Goal: Task Accomplishment & Management: Manage account settings

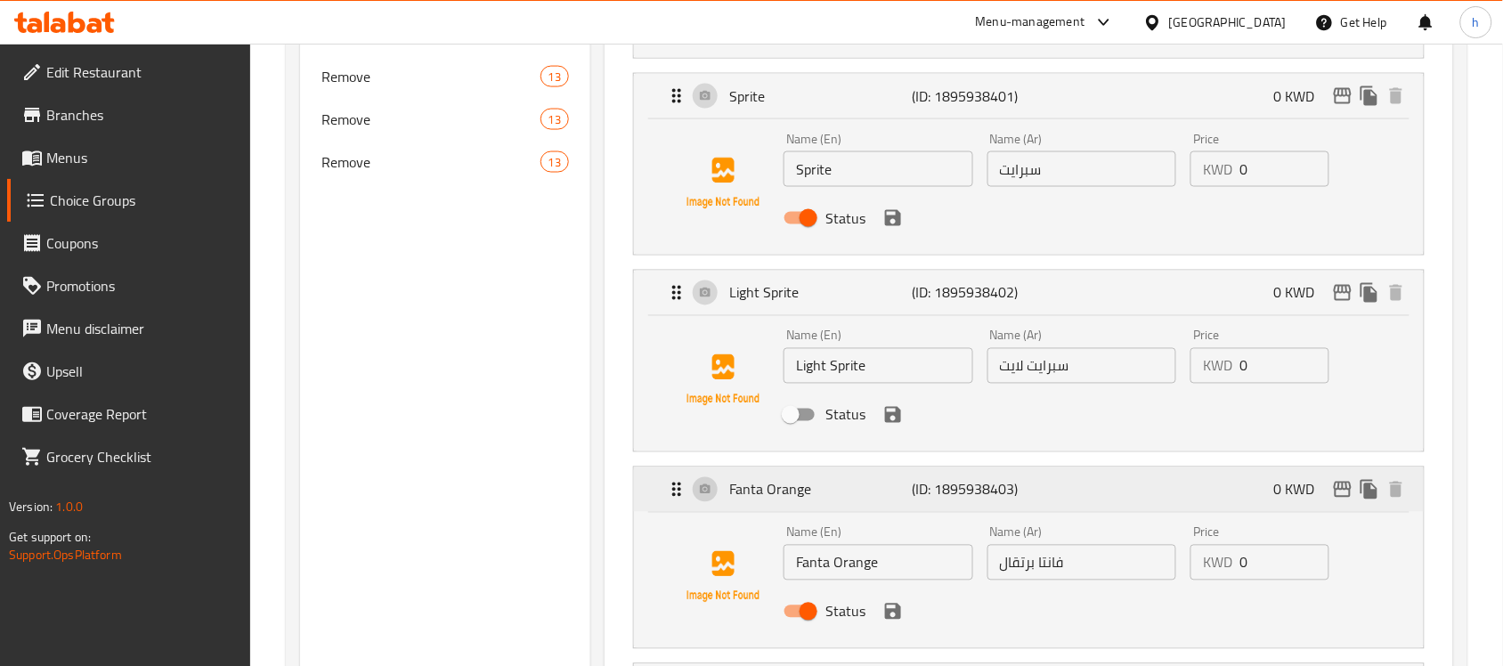
scroll to position [607, 0]
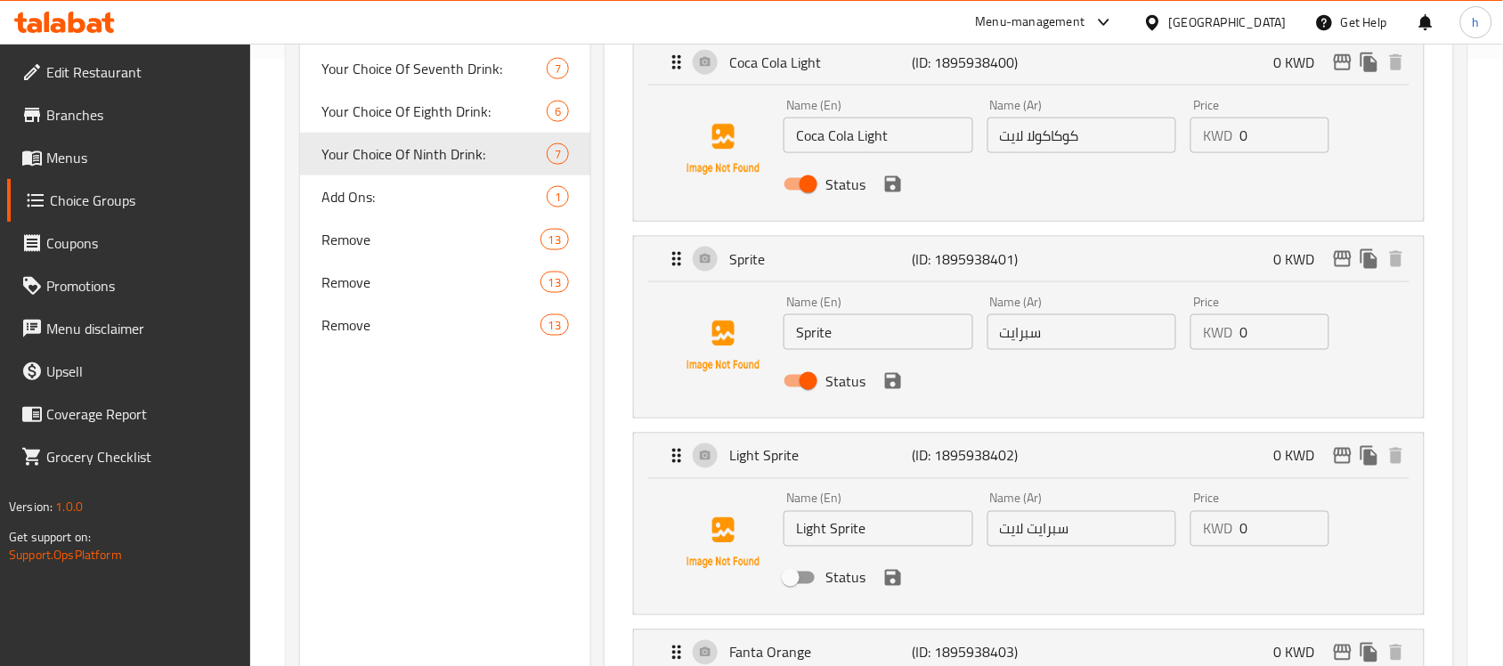
click at [1264, 16] on div "[GEOGRAPHIC_DATA]" at bounding box center [1228, 22] width 118 height 20
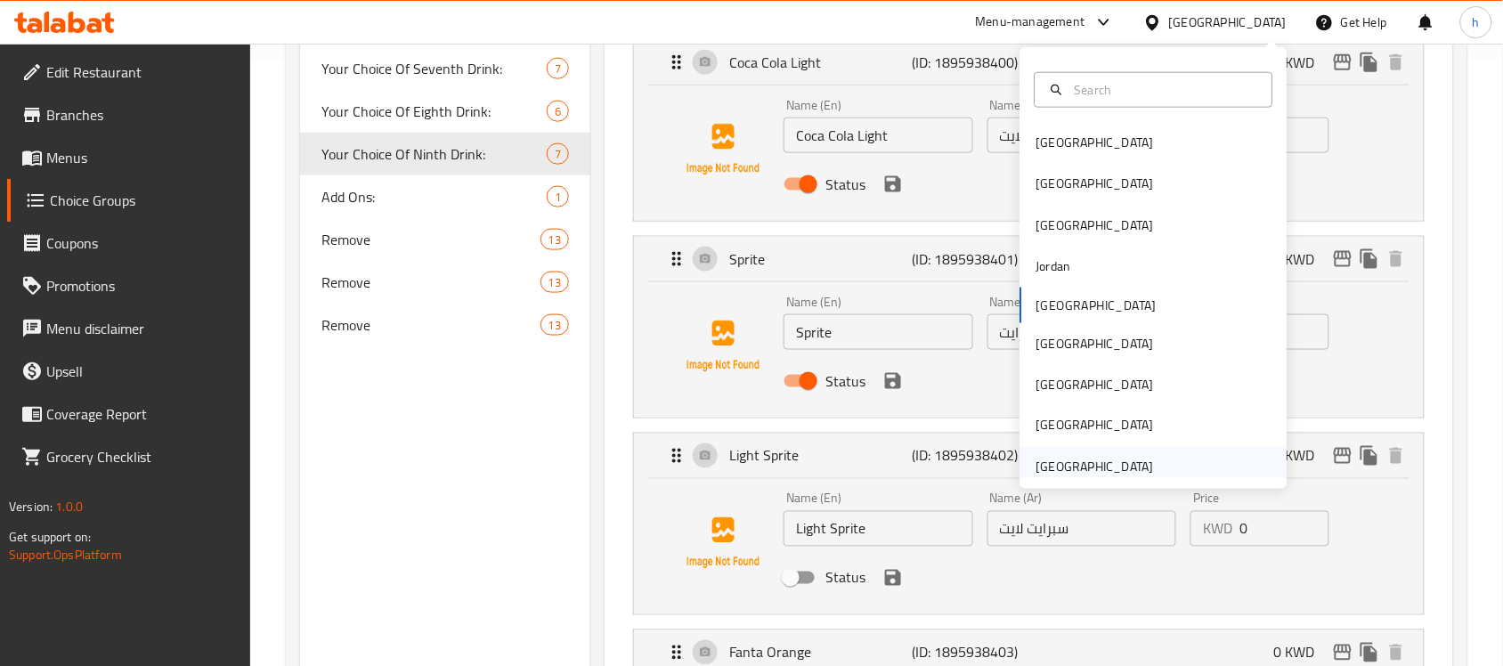
click at [1104, 466] on div "[GEOGRAPHIC_DATA]" at bounding box center [1095, 468] width 118 height 20
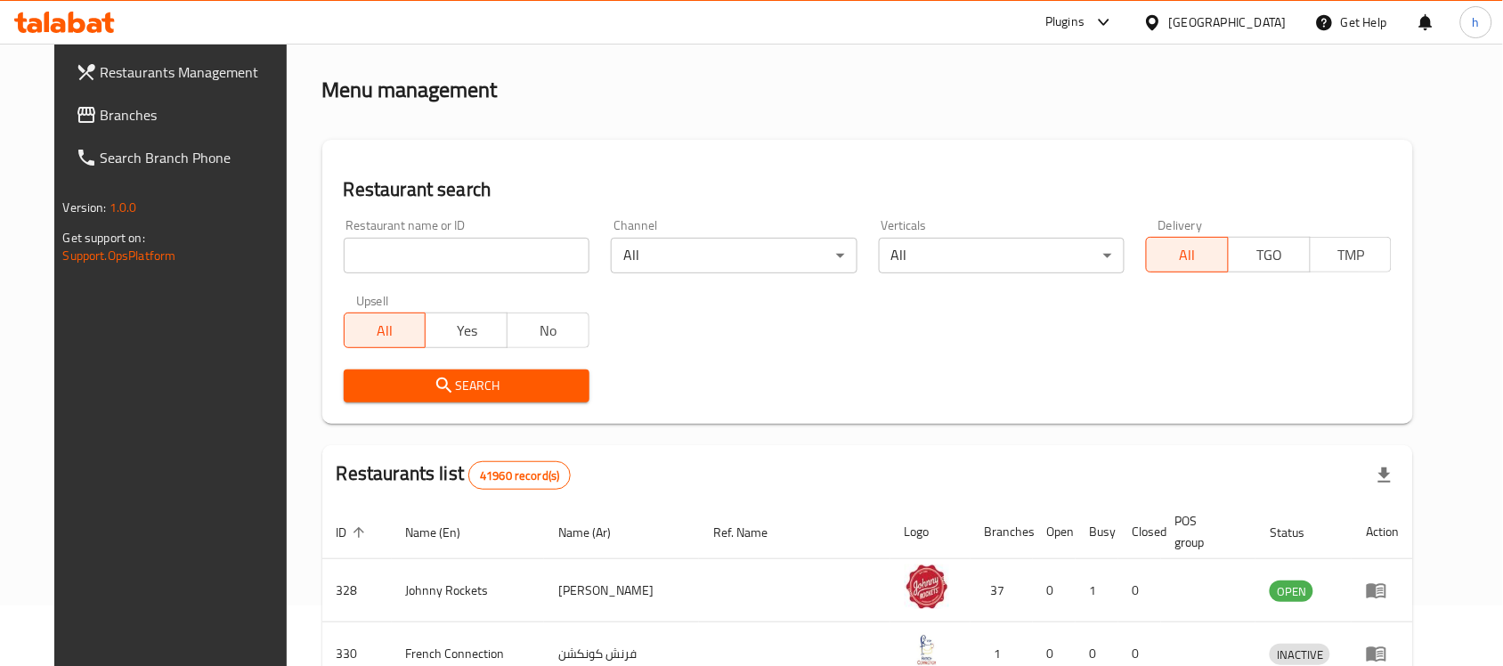
scroll to position [607, 0]
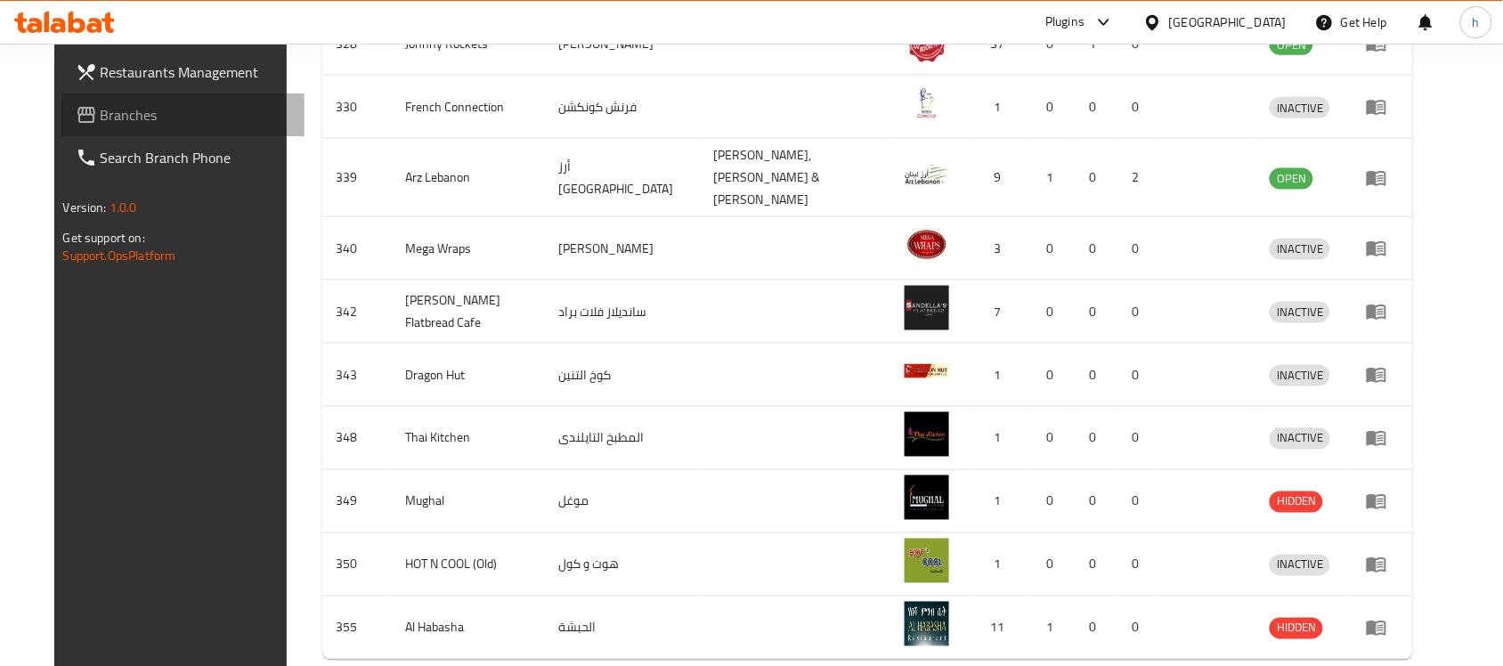
click at [136, 118] on span "Branches" at bounding box center [196, 114] width 191 height 21
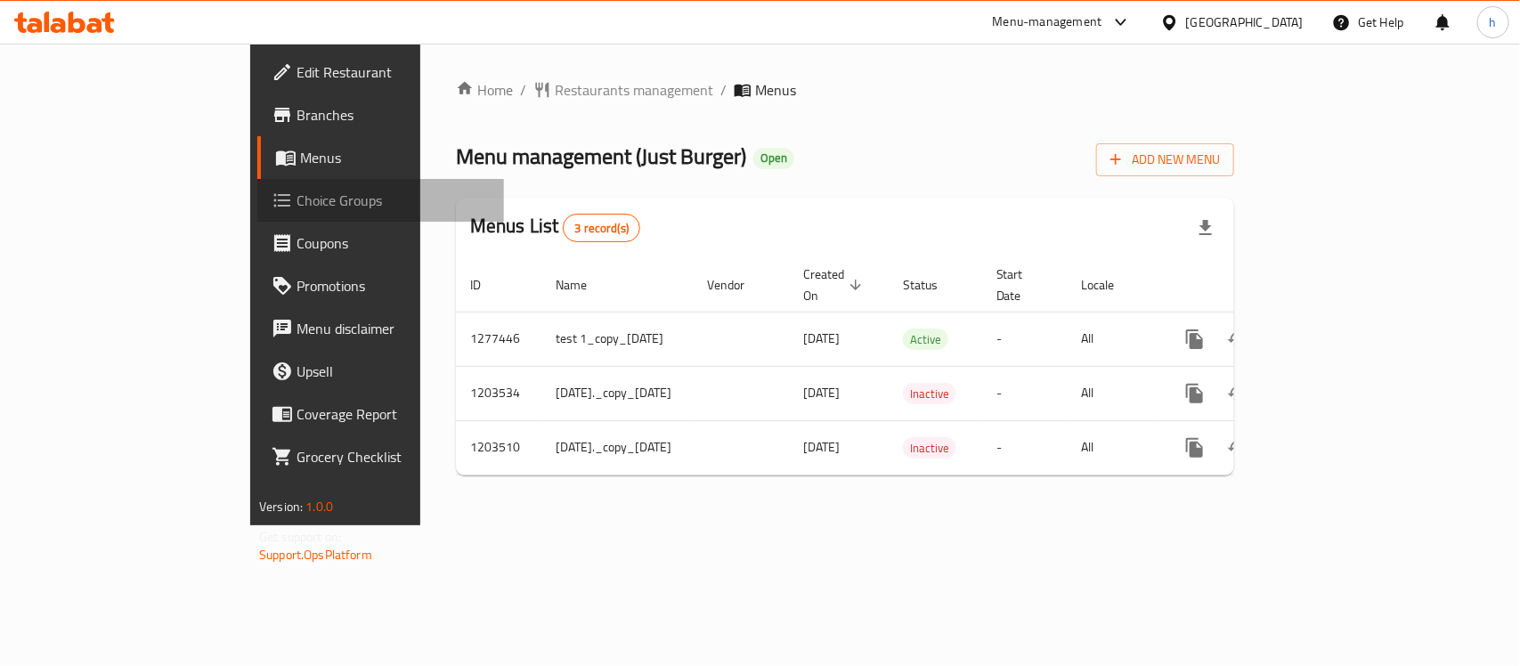
click at [296, 203] on span "Choice Groups" at bounding box center [392, 200] width 193 height 21
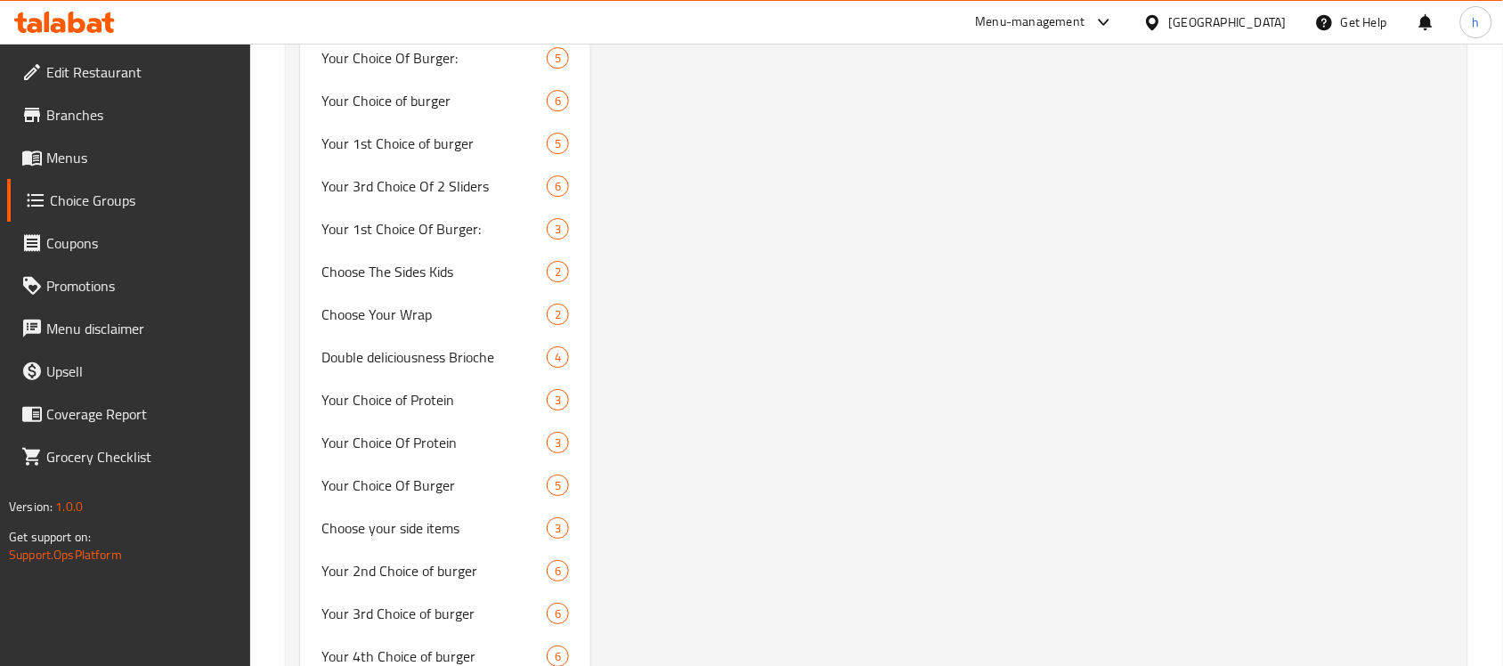
scroll to position [1781, 0]
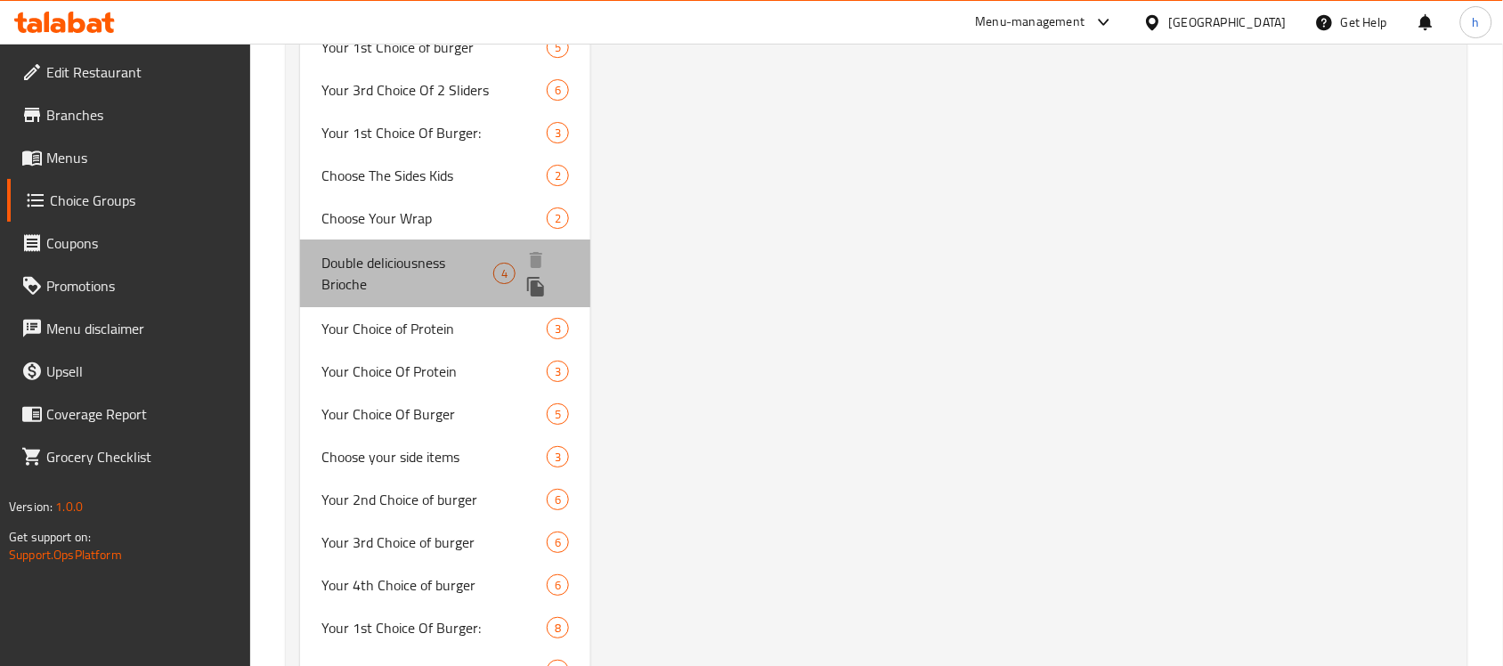
click at [412, 260] on span "Double deliciousness Brioche" at bounding box center [407, 273] width 172 height 43
type input "Double deliciousness Brioche"
type input "لذة دبل بريوش"
type input "0"
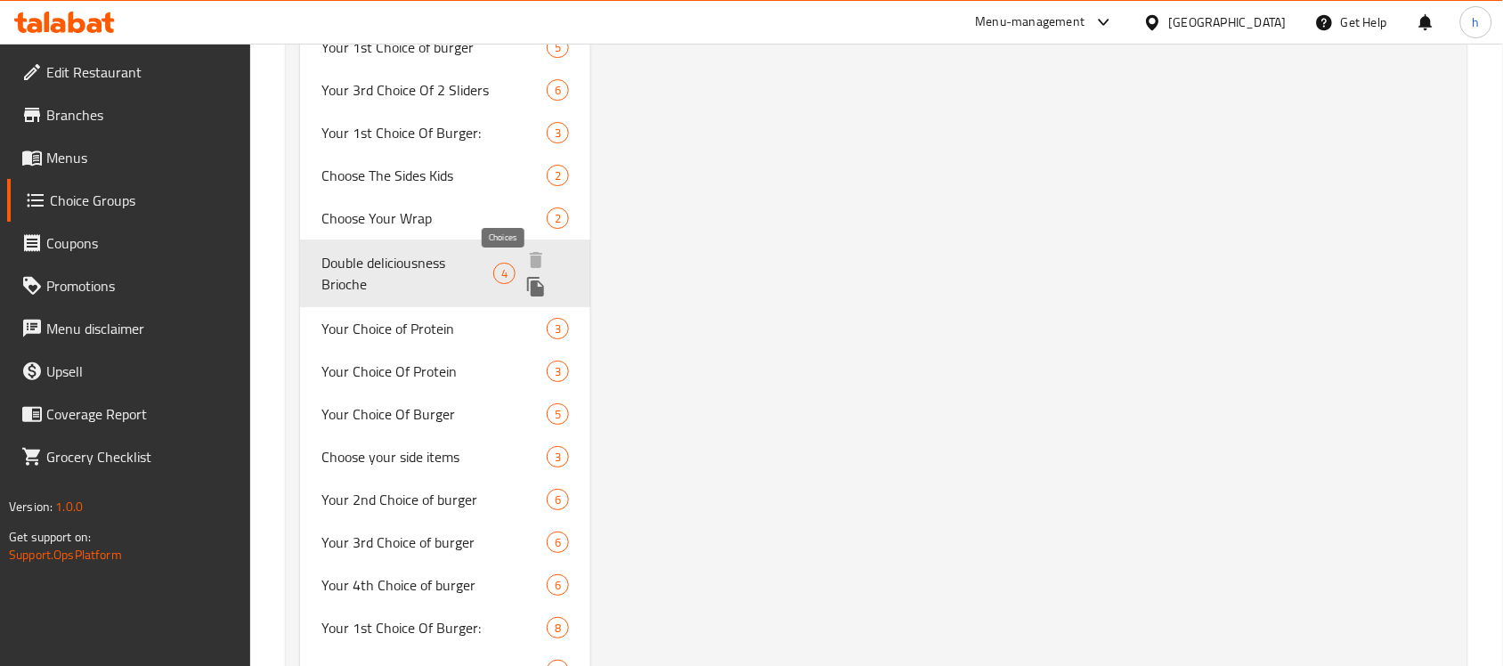
click at [505, 269] on span "4" at bounding box center [504, 273] width 20 height 17
click at [336, 252] on span "Double deliciousness Brioche" at bounding box center [407, 273] width 172 height 43
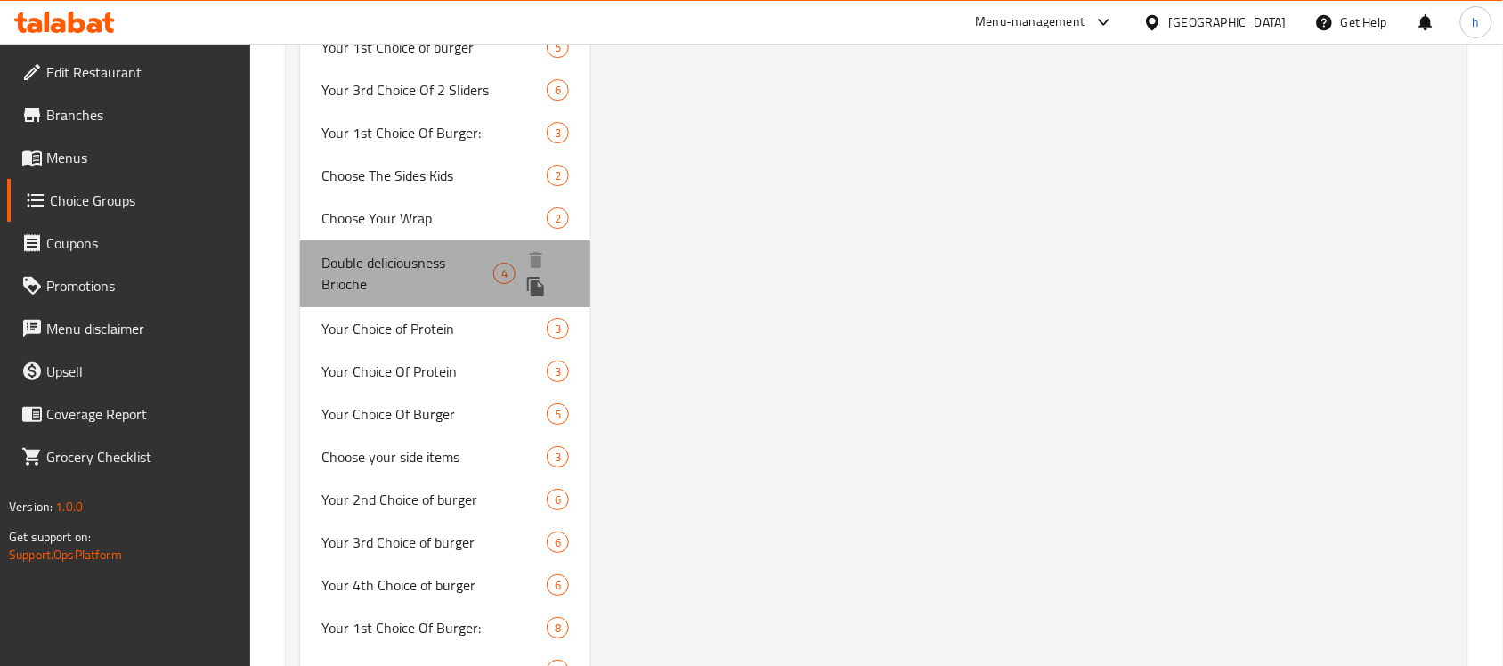
click at [336, 252] on span "Double deliciousness Brioche" at bounding box center [407, 273] width 172 height 43
click at [508, 270] on span "4" at bounding box center [504, 273] width 20 height 17
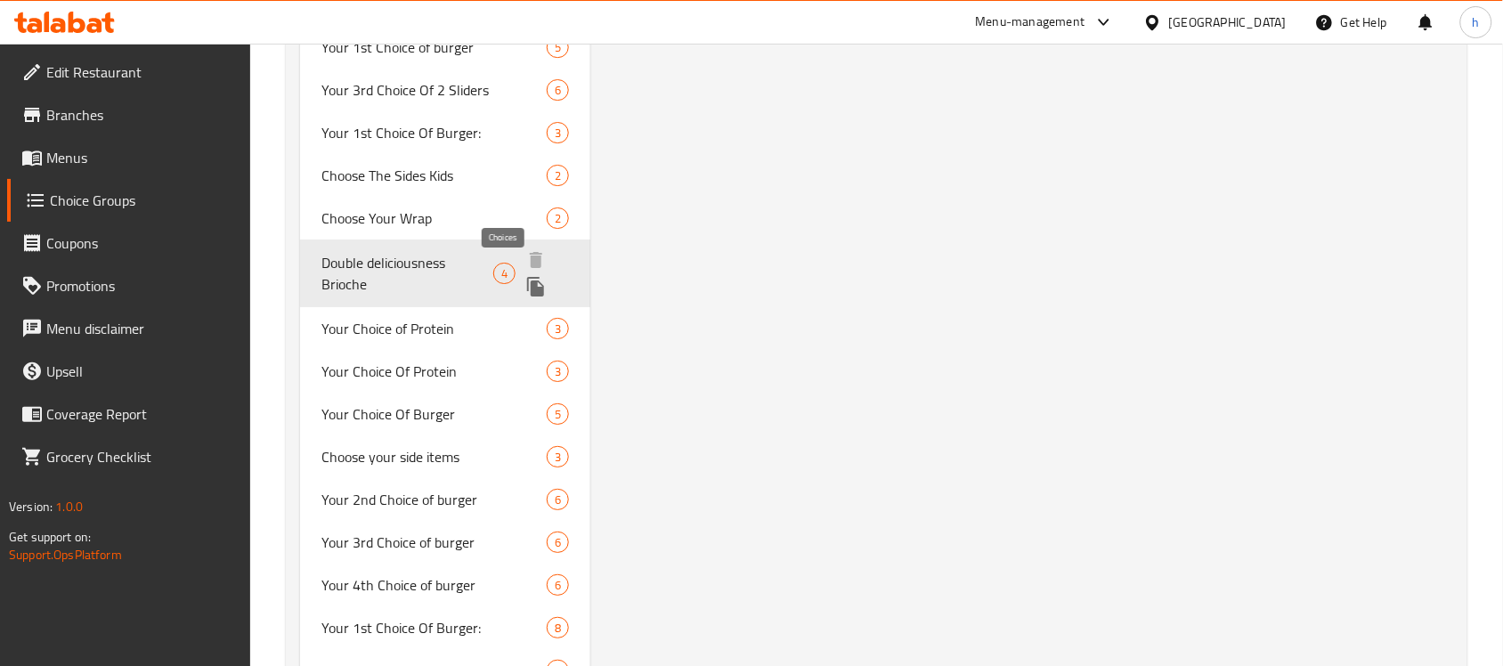
click at [508, 270] on span "4" at bounding box center [504, 273] width 20 height 17
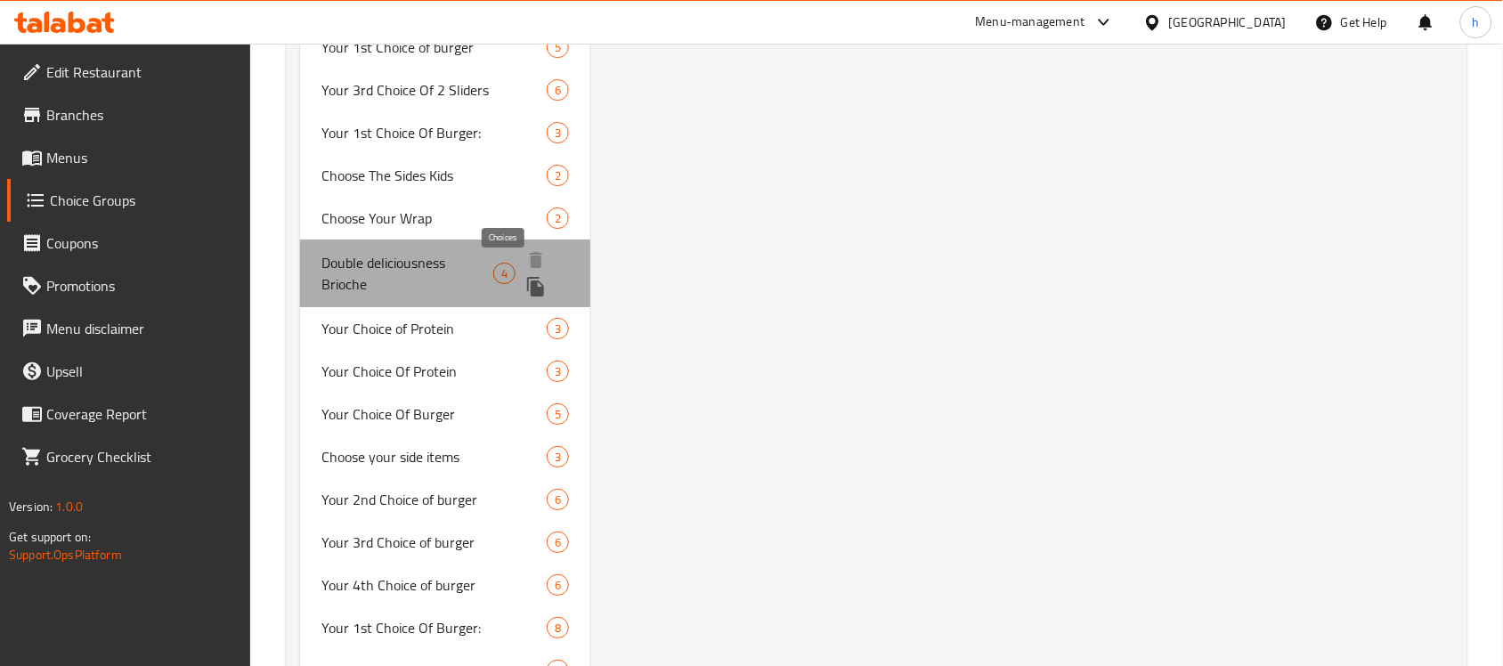
click at [508, 270] on span "4" at bounding box center [504, 273] width 20 height 17
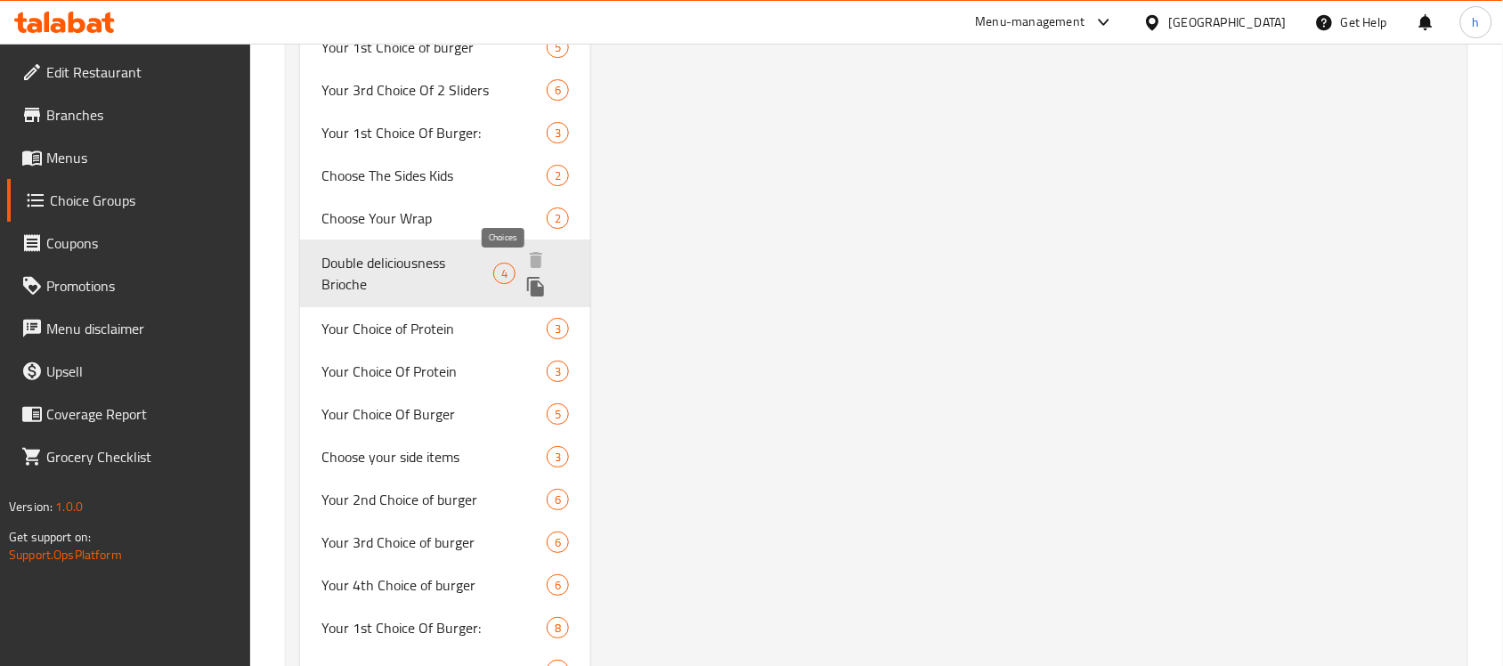
click at [508, 270] on span "4" at bounding box center [504, 273] width 20 height 17
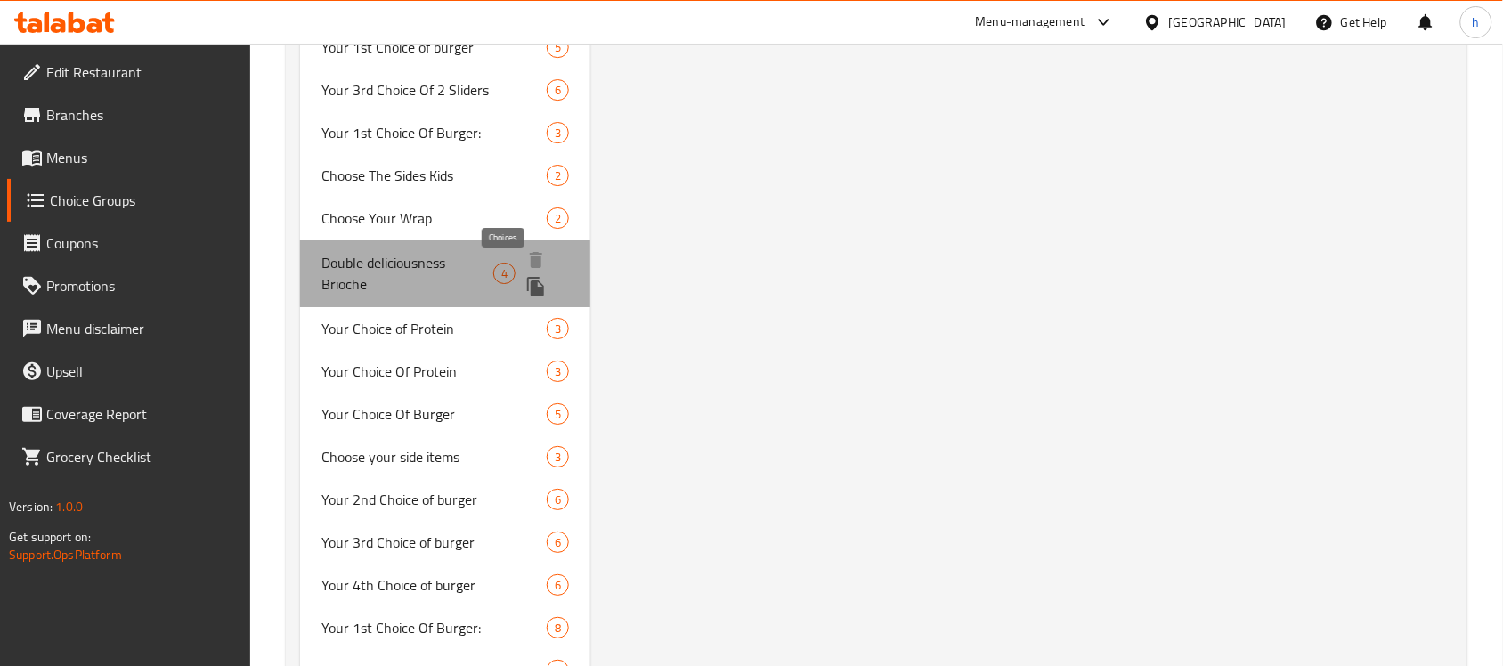
click at [508, 270] on span "4" at bounding box center [504, 273] width 20 height 17
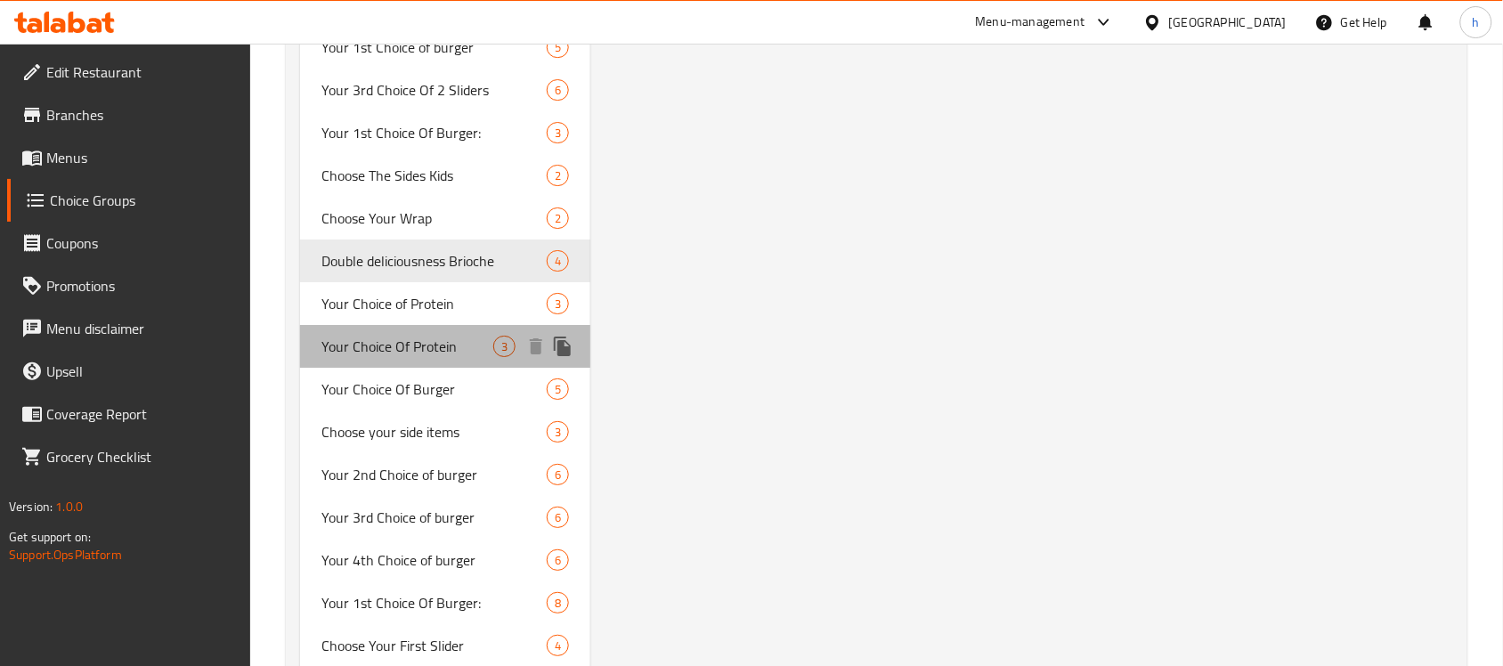
click at [417, 336] on span "Your Choice Of Protein" at bounding box center [407, 346] width 172 height 21
type input "Your Choice Of Protein"
type input "اختيارك من بروتين"
type input "1"
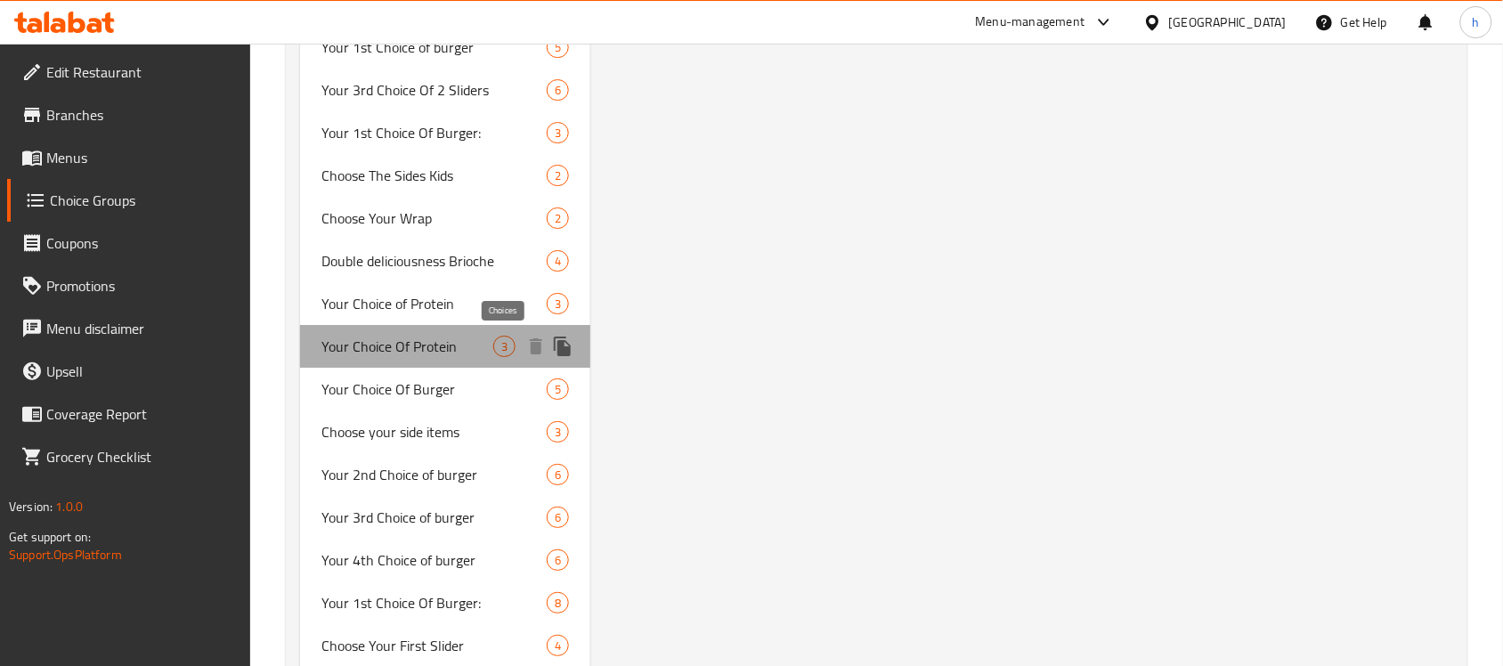
click at [500, 338] on span "3" at bounding box center [504, 346] width 20 height 17
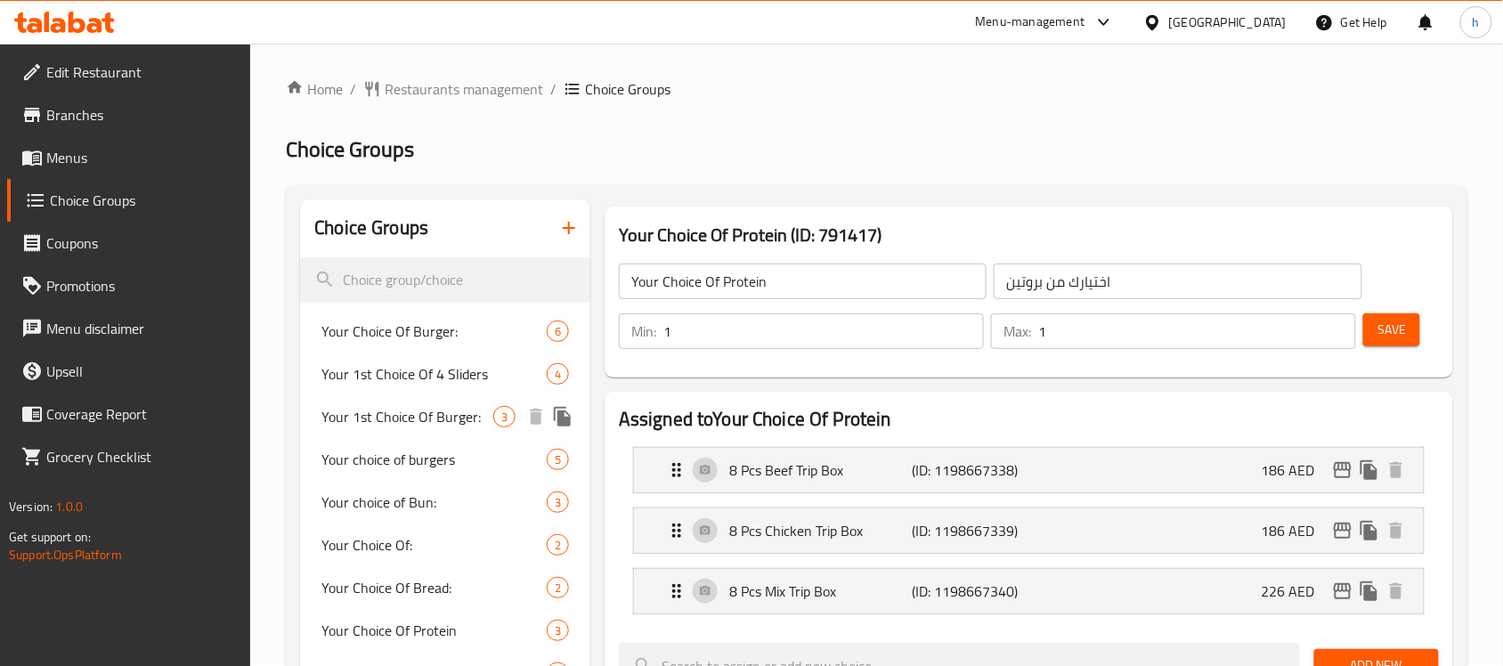
scroll to position [0, 0]
drag, startPoint x: 415, startPoint y: 285, endPoint x: 435, endPoint y: 286, distance: 19.6
click at [426, 283] on input "search" at bounding box center [445, 280] width 290 height 45
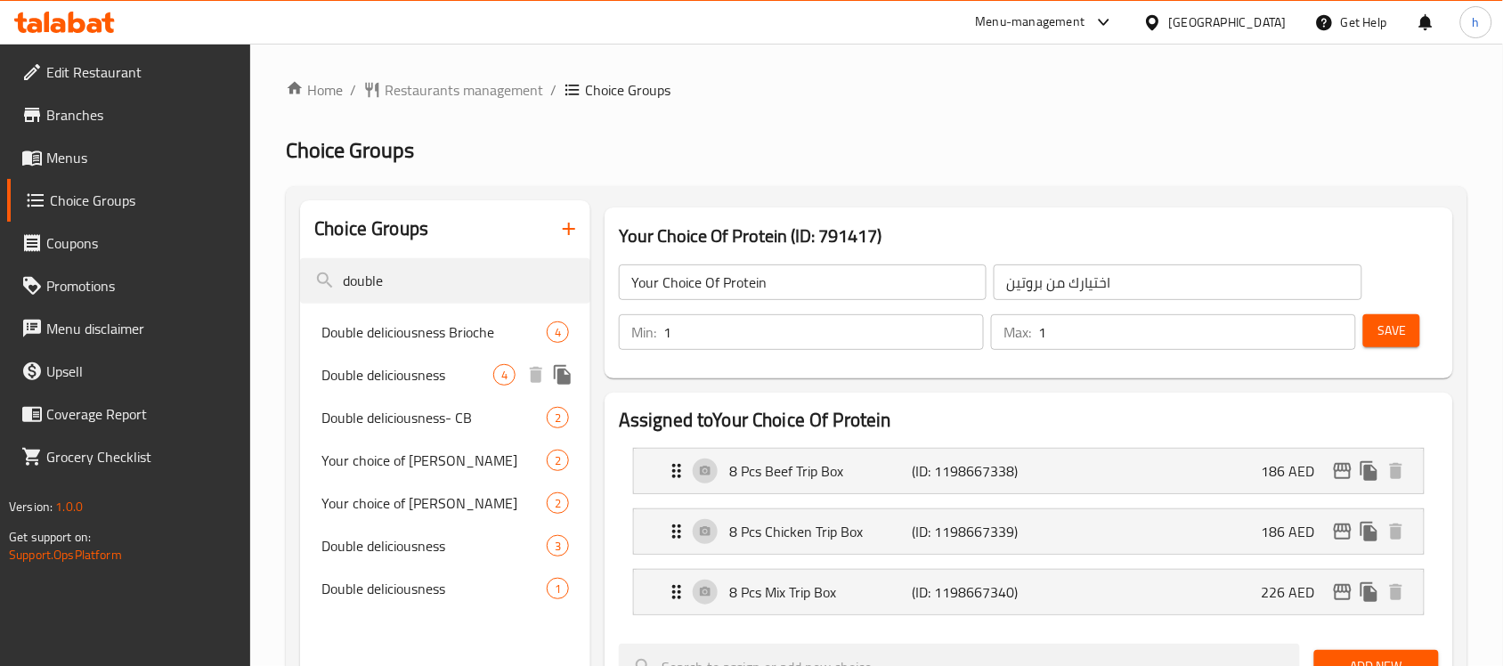
type input "double"
click at [412, 375] on span "Double deliciousness" at bounding box center [407, 374] width 172 height 21
type input "Double deliciousness"
type input "لذة دبل"
type input "0"
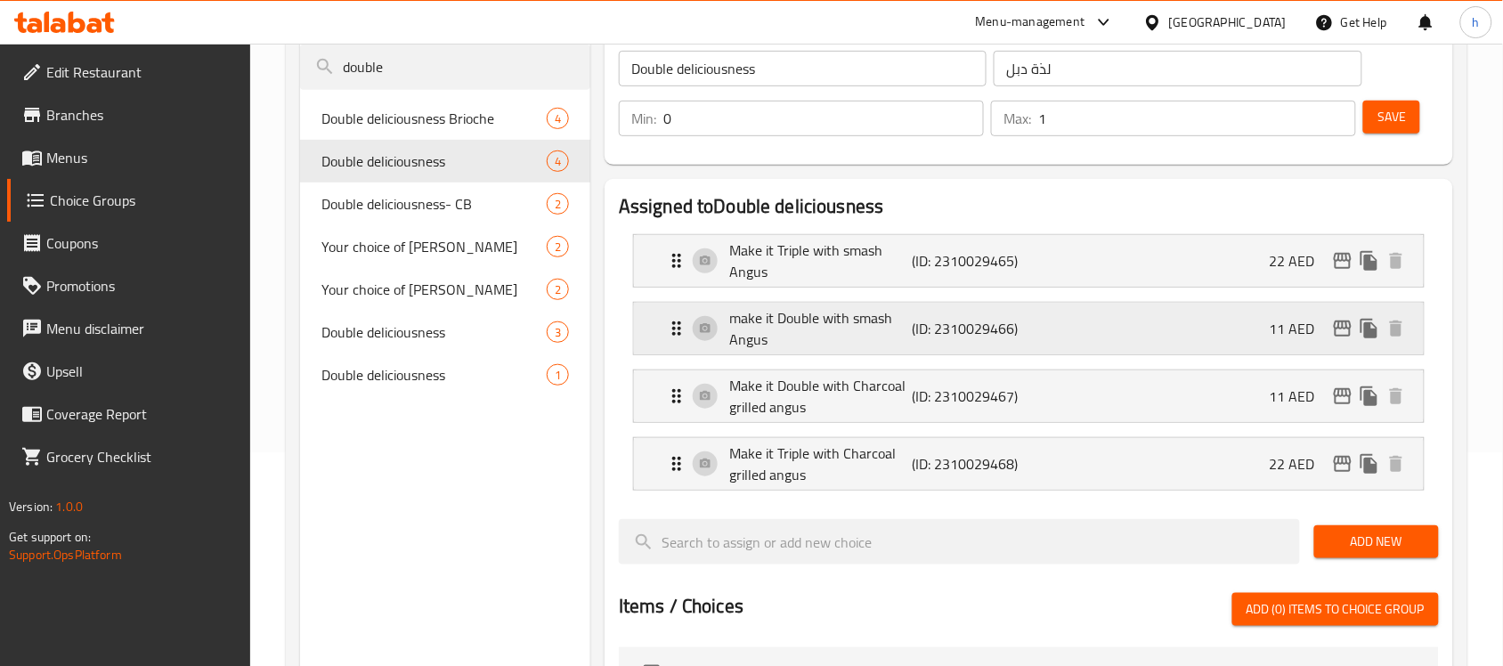
scroll to position [223, 0]
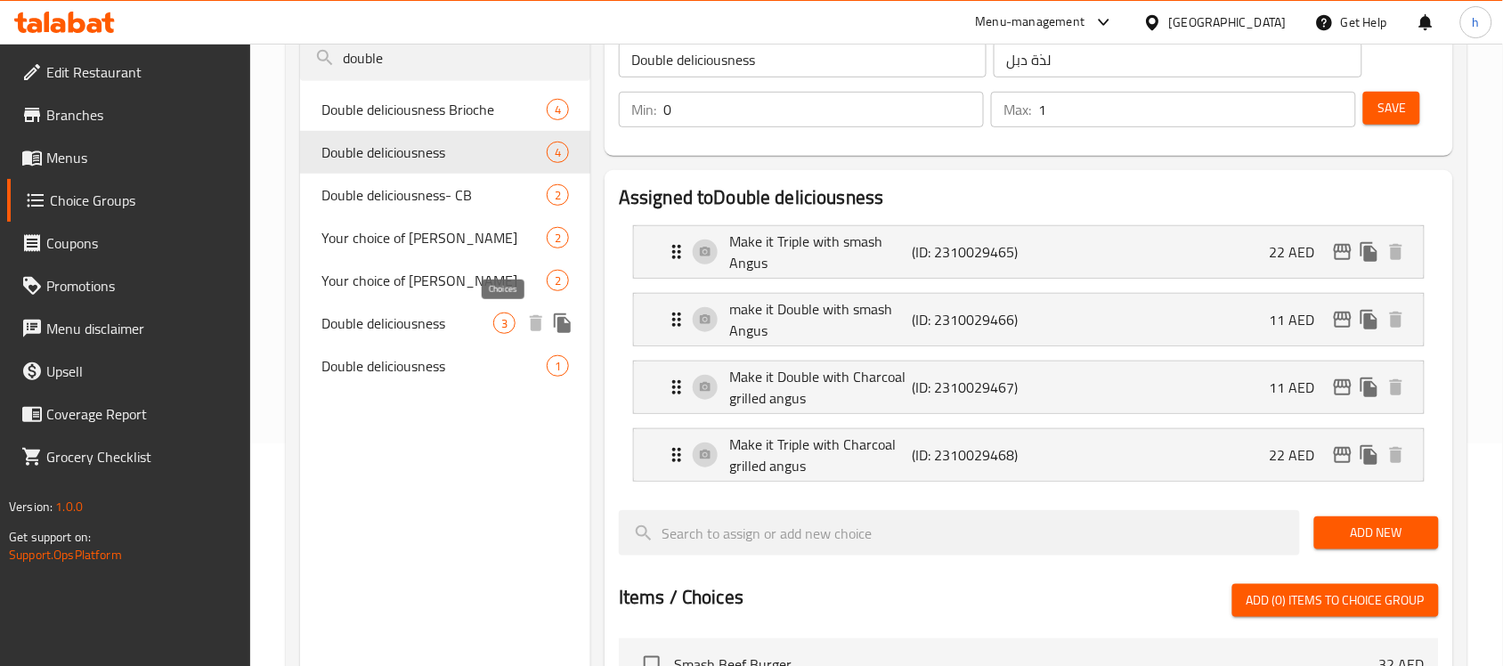
click at [500, 325] on span "3" at bounding box center [504, 323] width 20 height 17
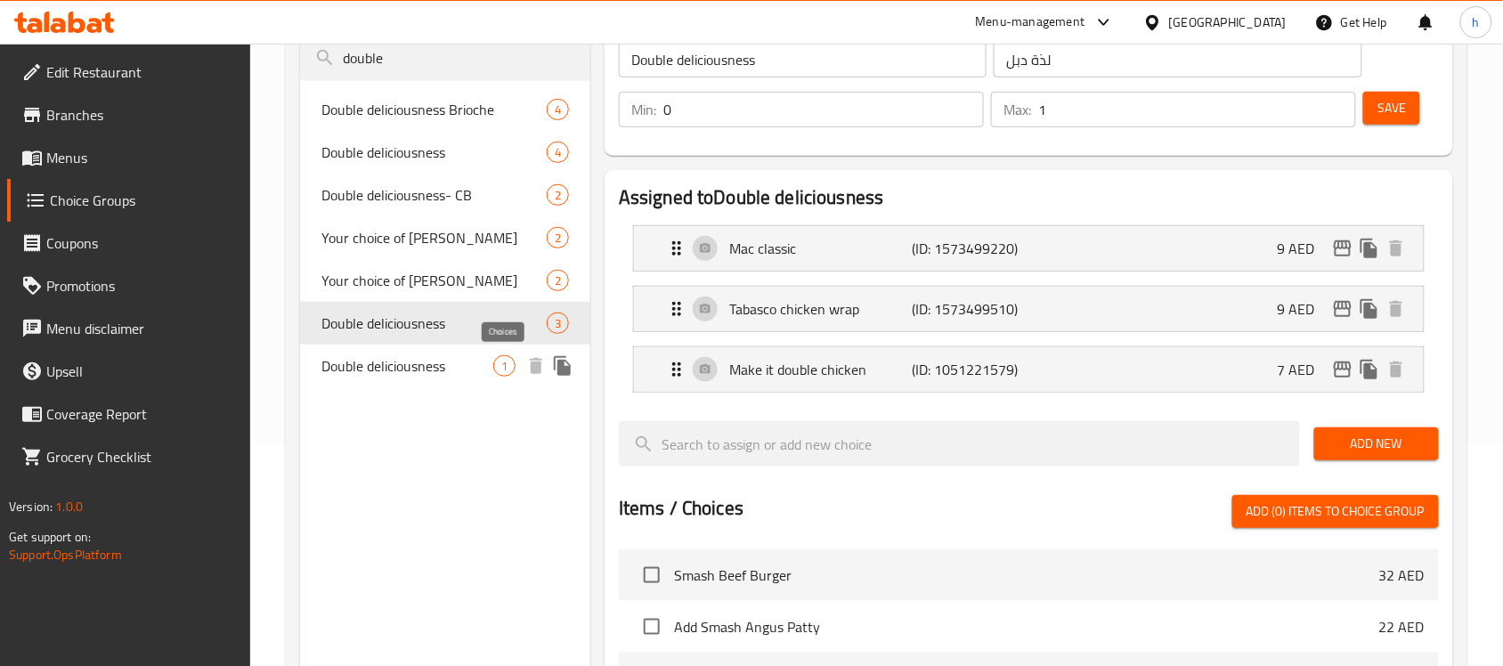
click at [504, 366] on span "1" at bounding box center [504, 366] width 20 height 17
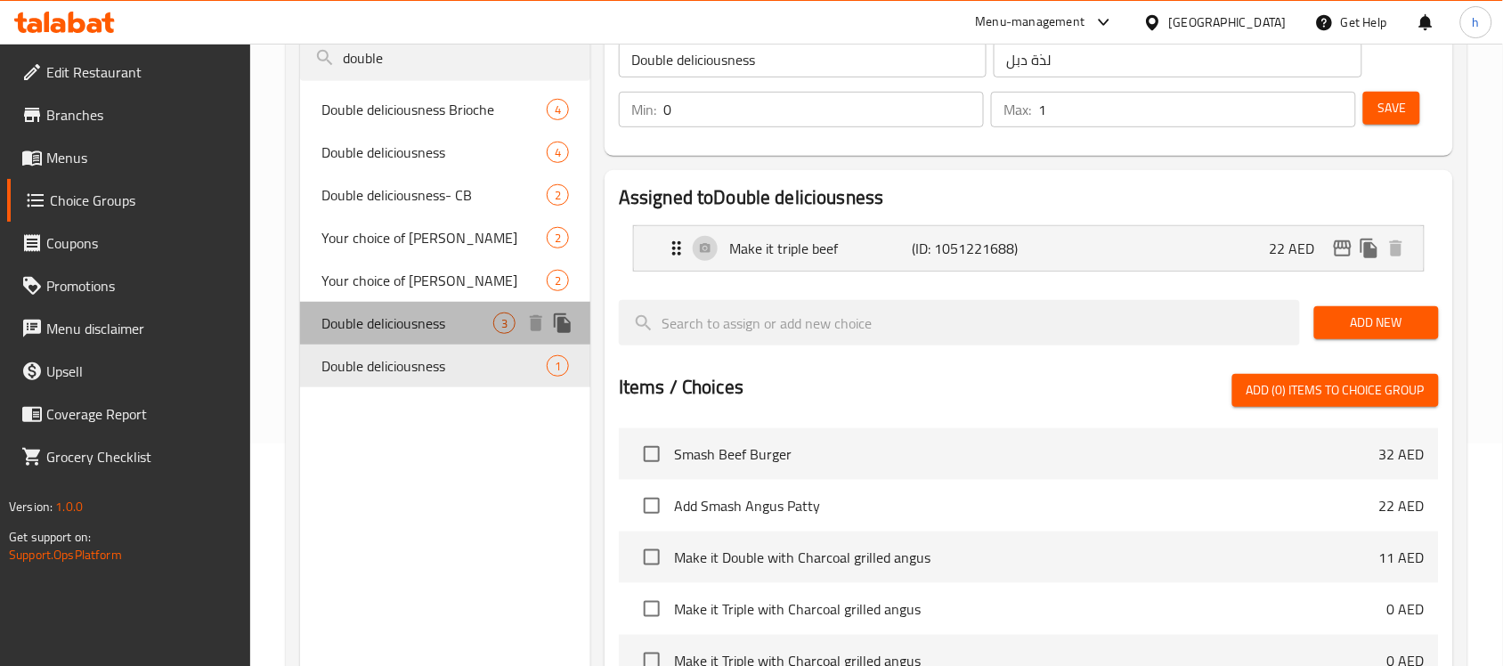
click at [447, 319] on span "Double deliciousness" at bounding box center [407, 323] width 172 height 21
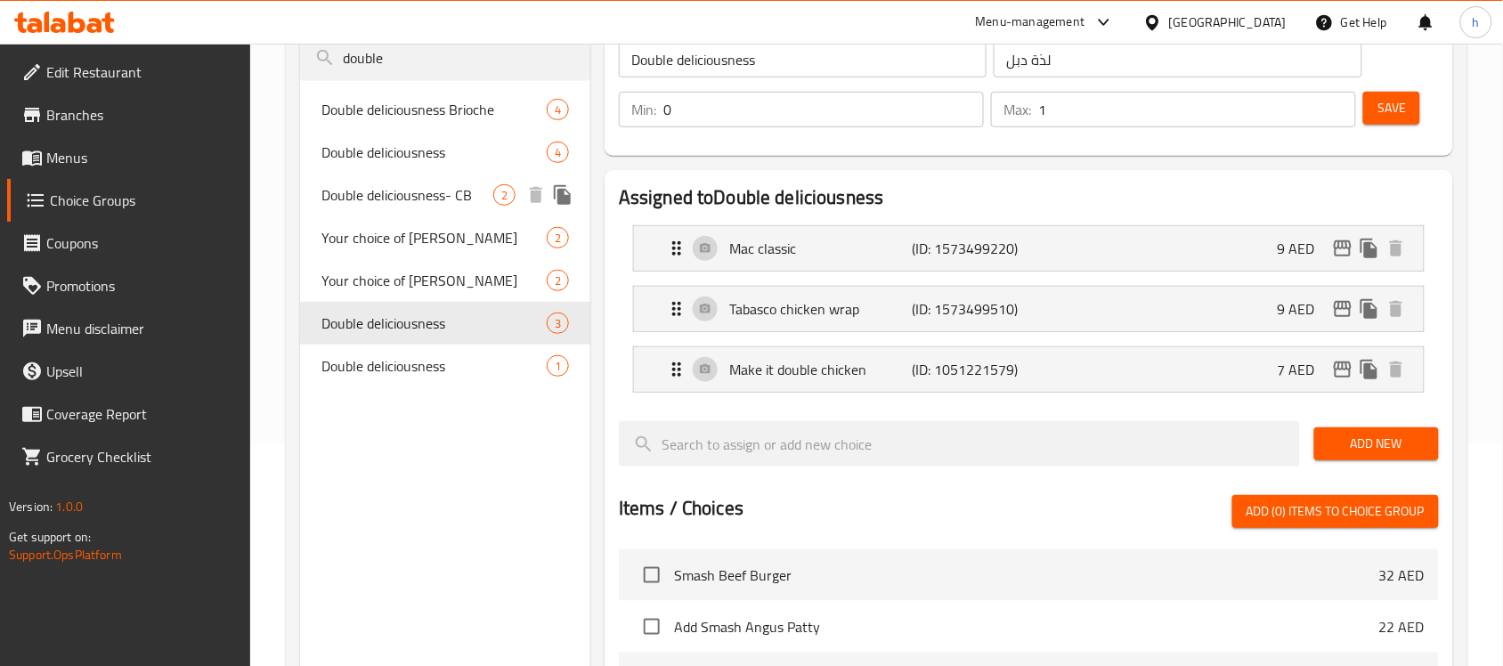
click at [441, 193] on span "Double deliciousness- CB" at bounding box center [407, 194] width 172 height 21
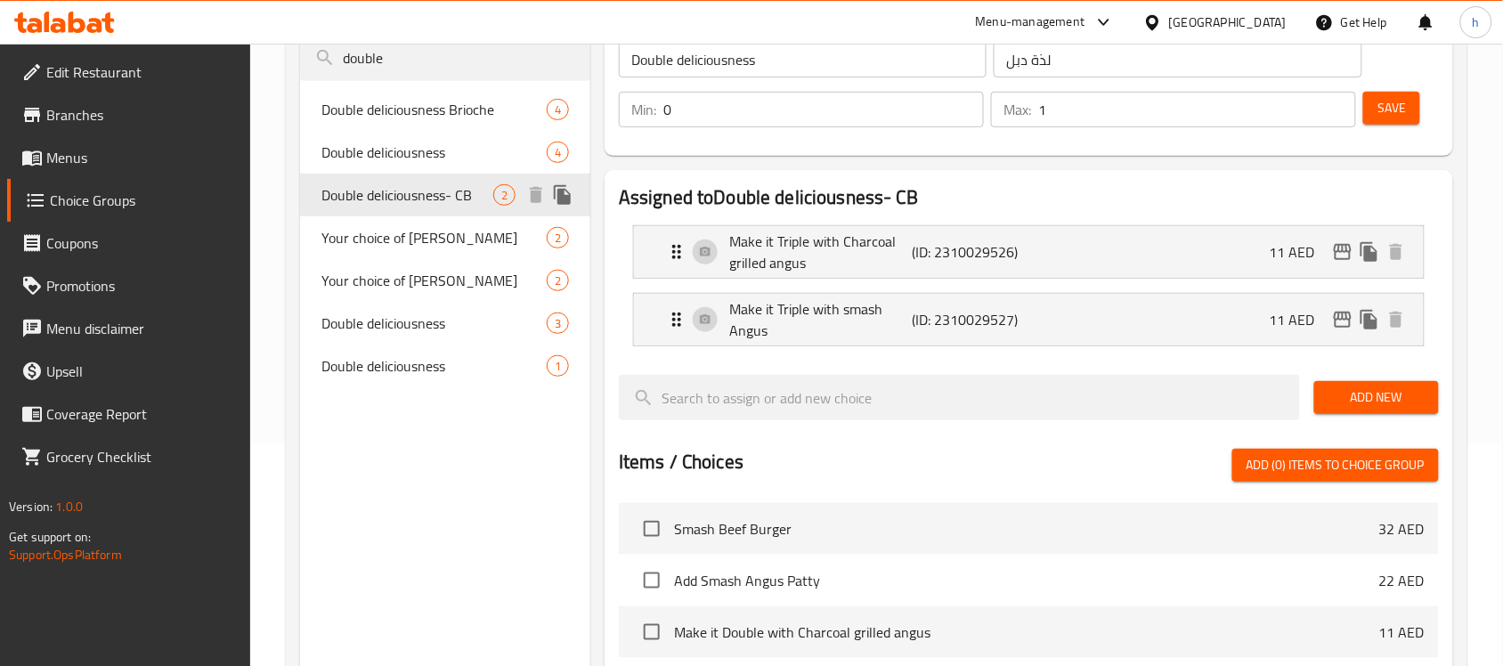
type input "Double deliciousness- CB"
type input "لذة دبل-بي سي"
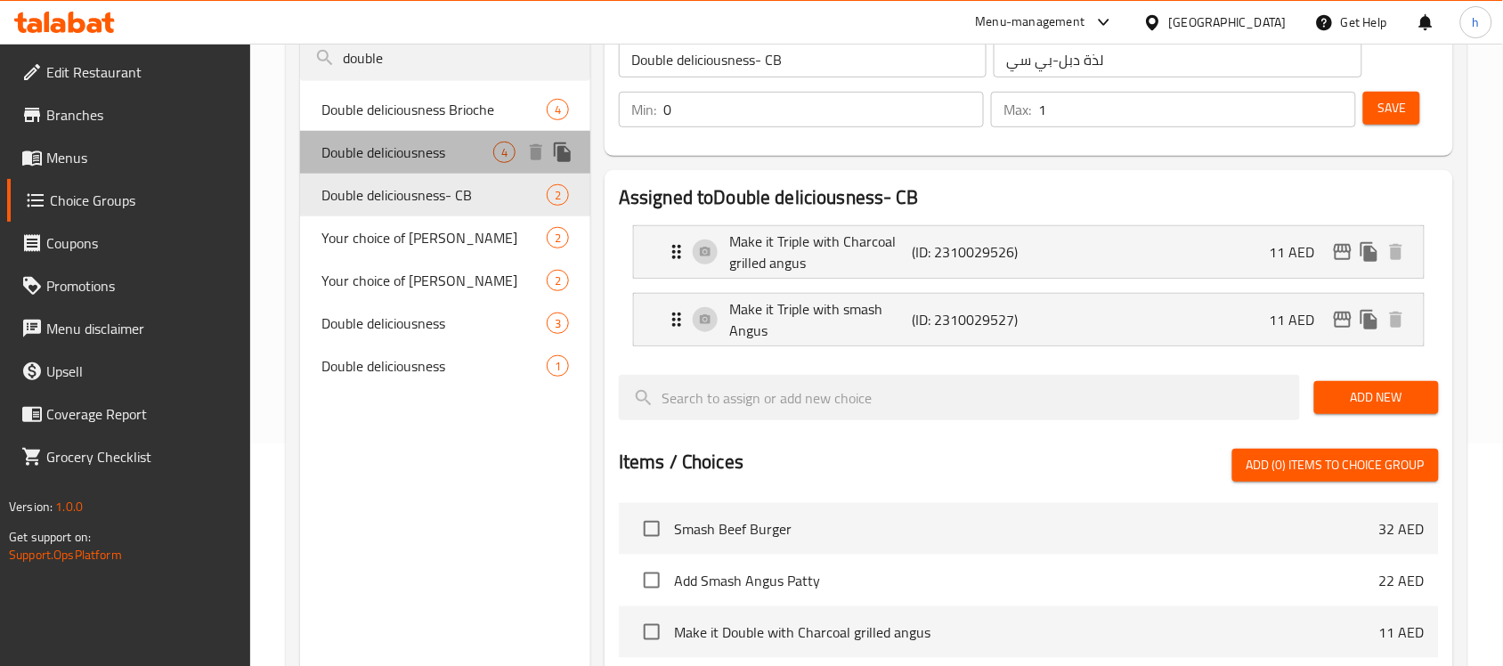
click at [427, 152] on span "Double deliciousness" at bounding box center [407, 152] width 172 height 21
type input "Double deliciousness"
type input "لذة دبل"
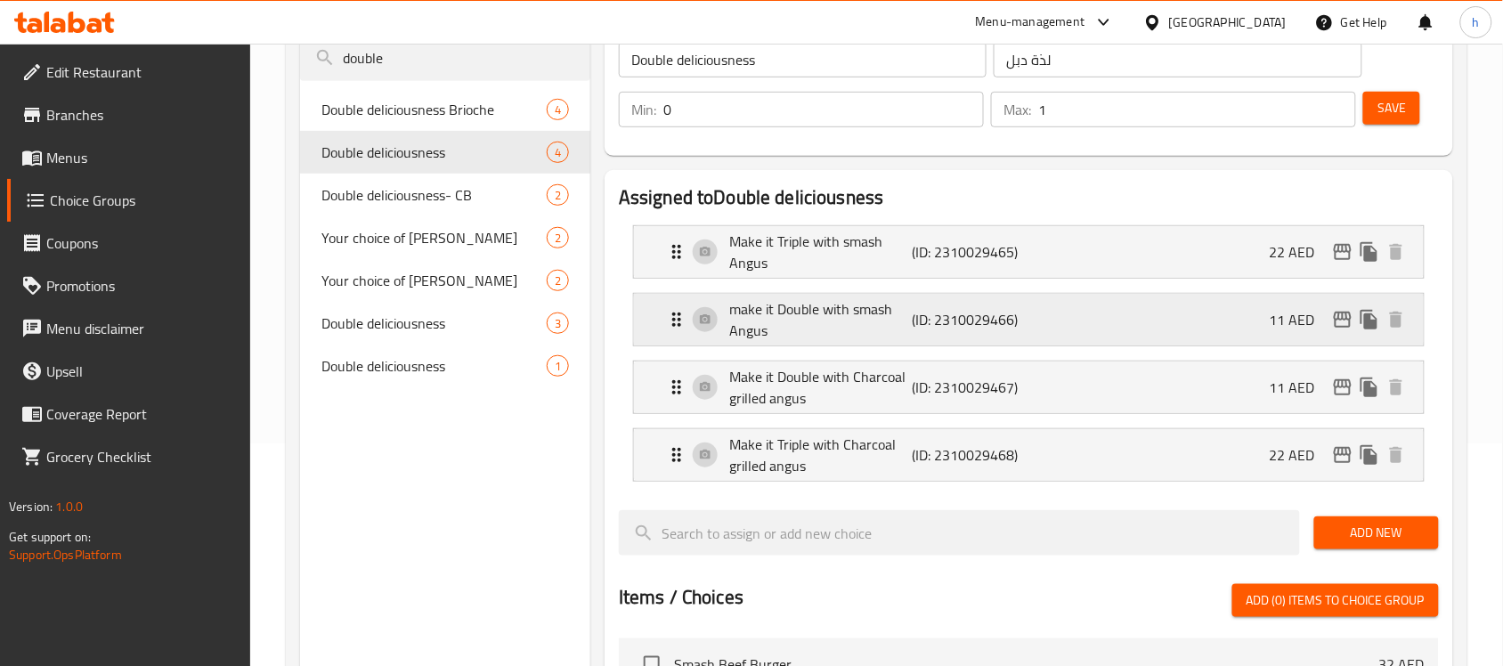
click at [679, 318] on icon "Expand" at bounding box center [676, 320] width 9 height 14
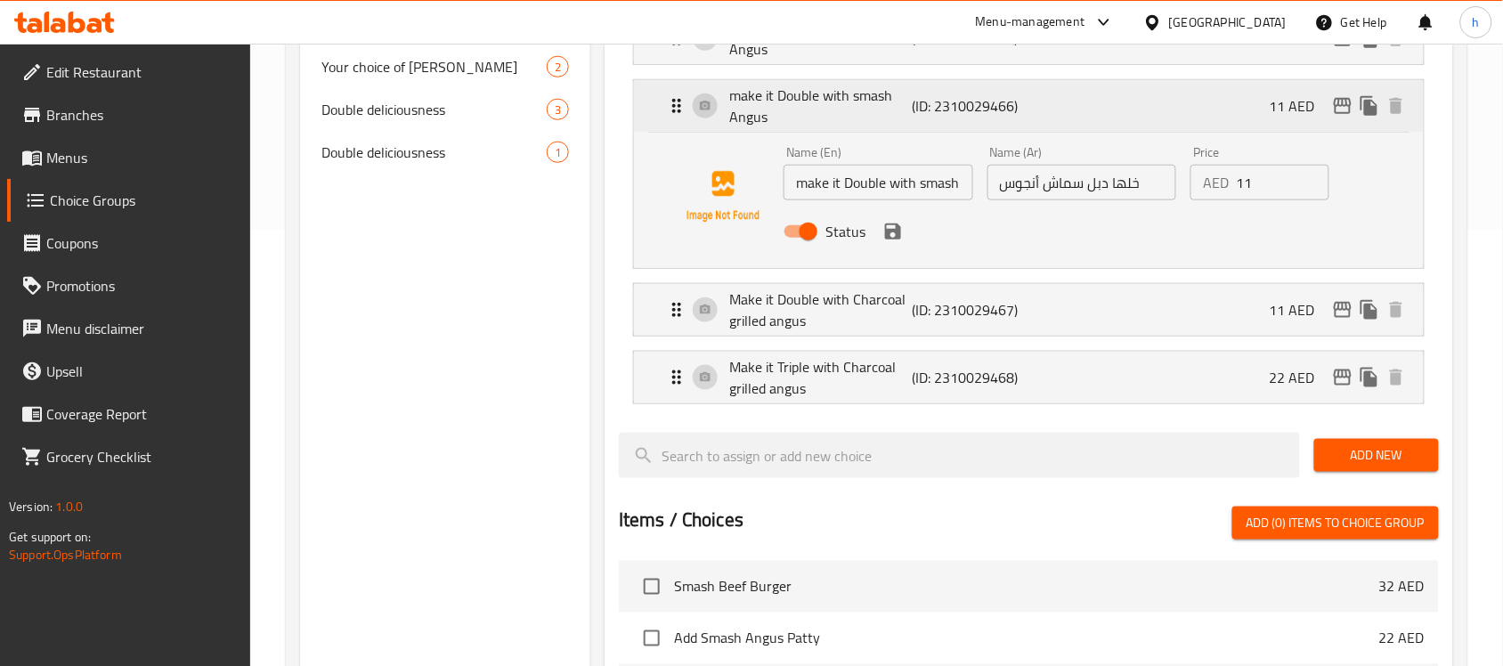
scroll to position [445, 0]
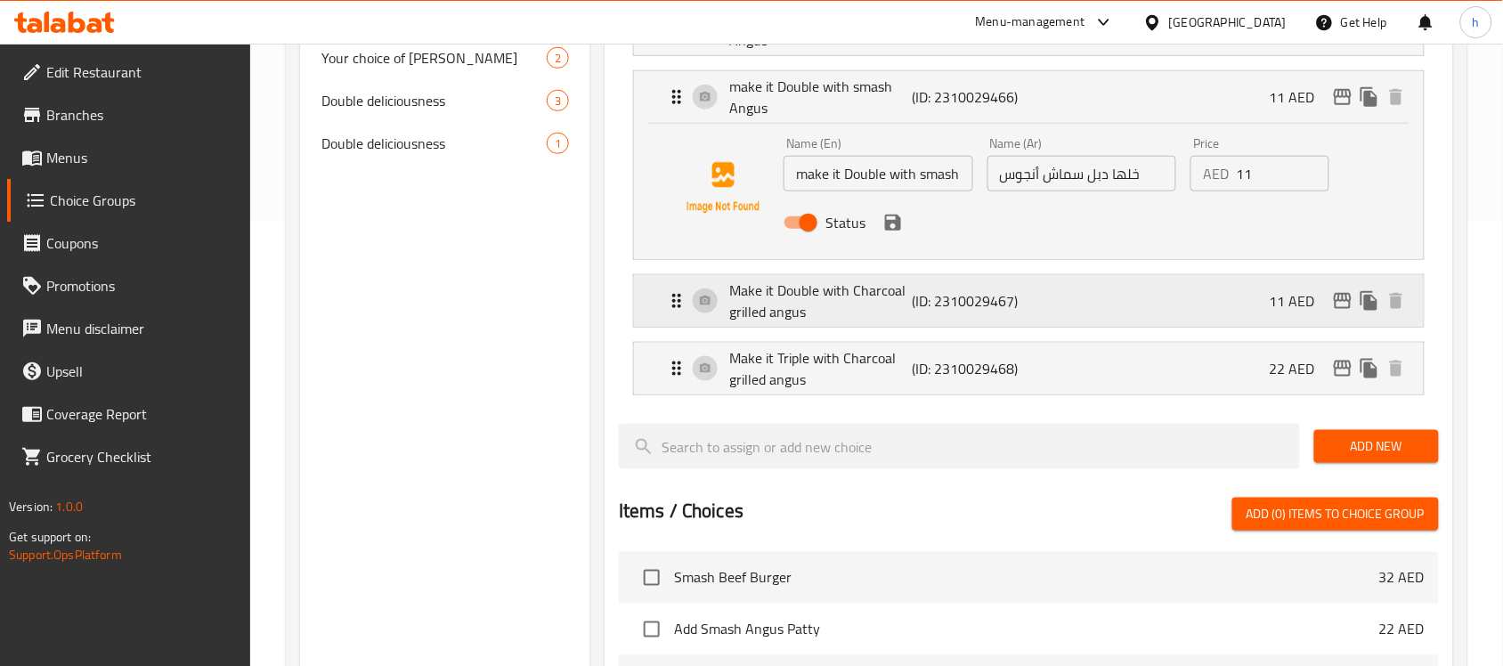
click at [672, 305] on icon "Expand" at bounding box center [676, 300] width 21 height 21
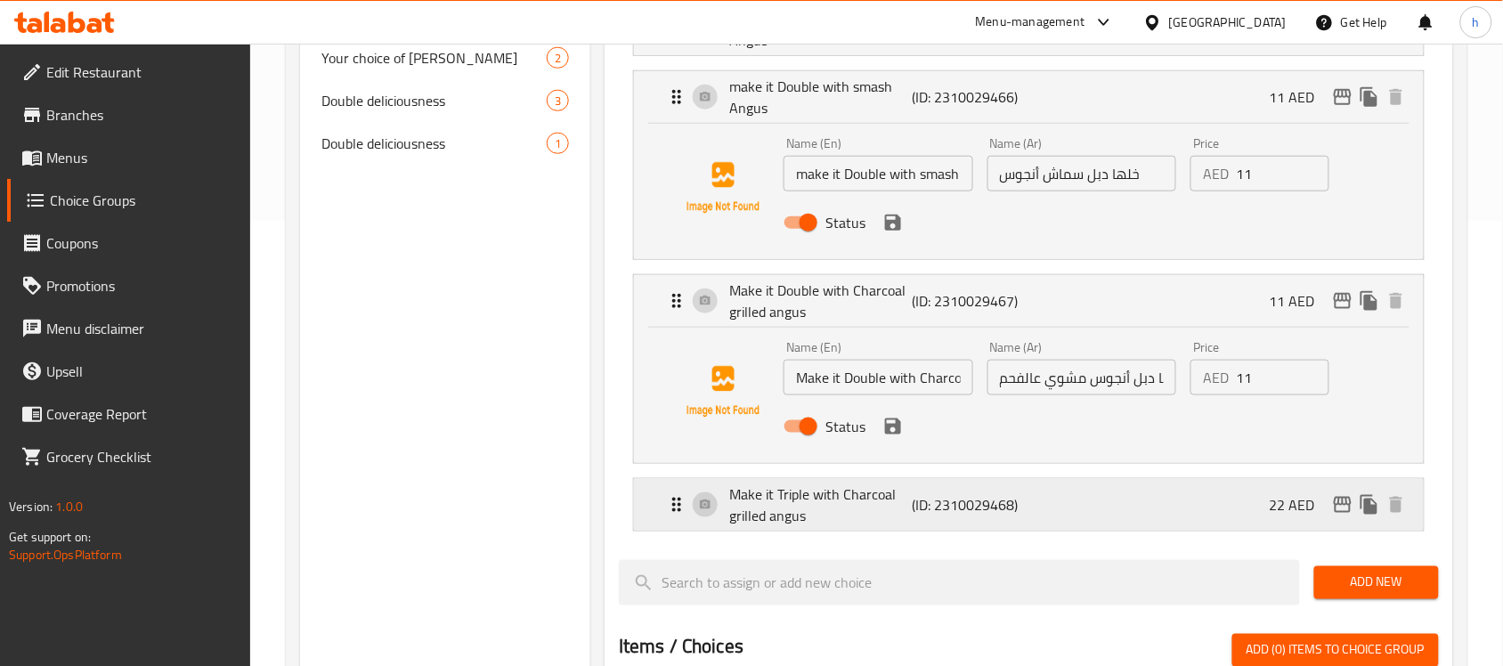
click at [682, 516] on icon "Expand" at bounding box center [676, 504] width 21 height 21
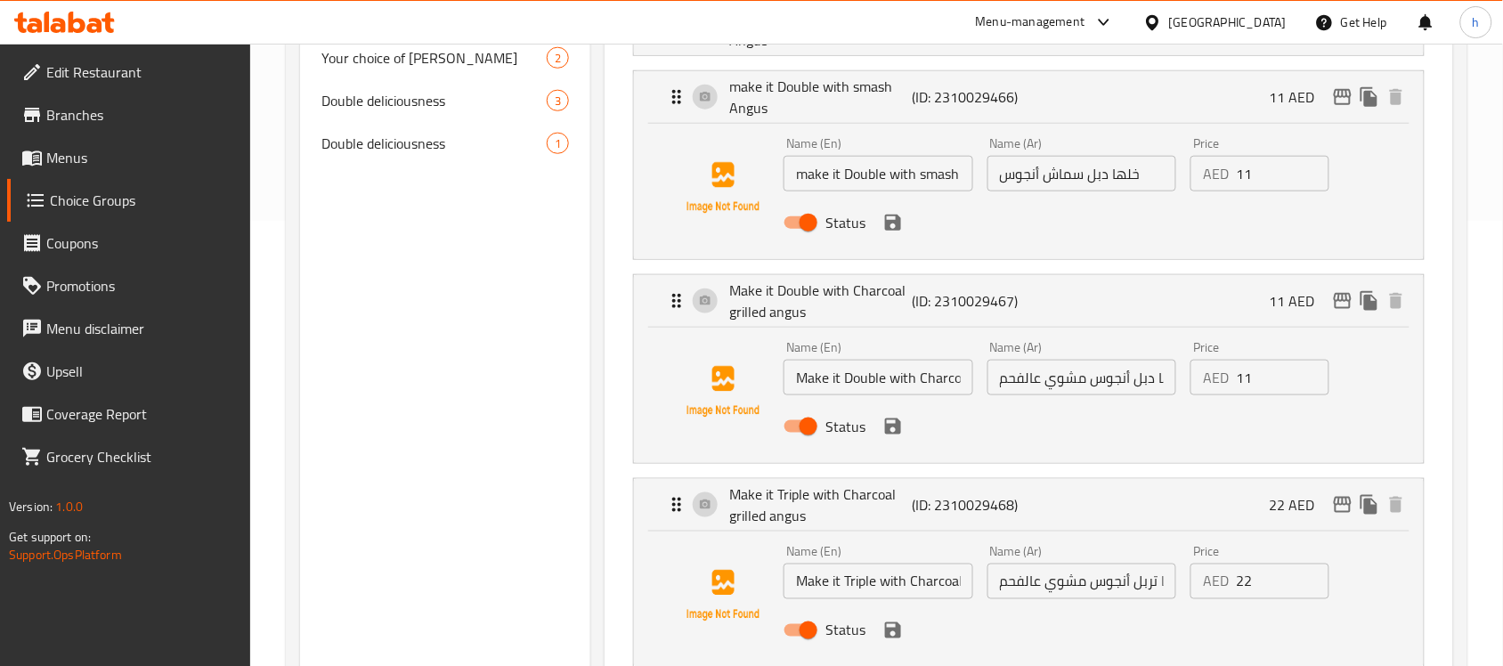
click at [1200, 15] on div "[GEOGRAPHIC_DATA]" at bounding box center [1228, 22] width 118 height 20
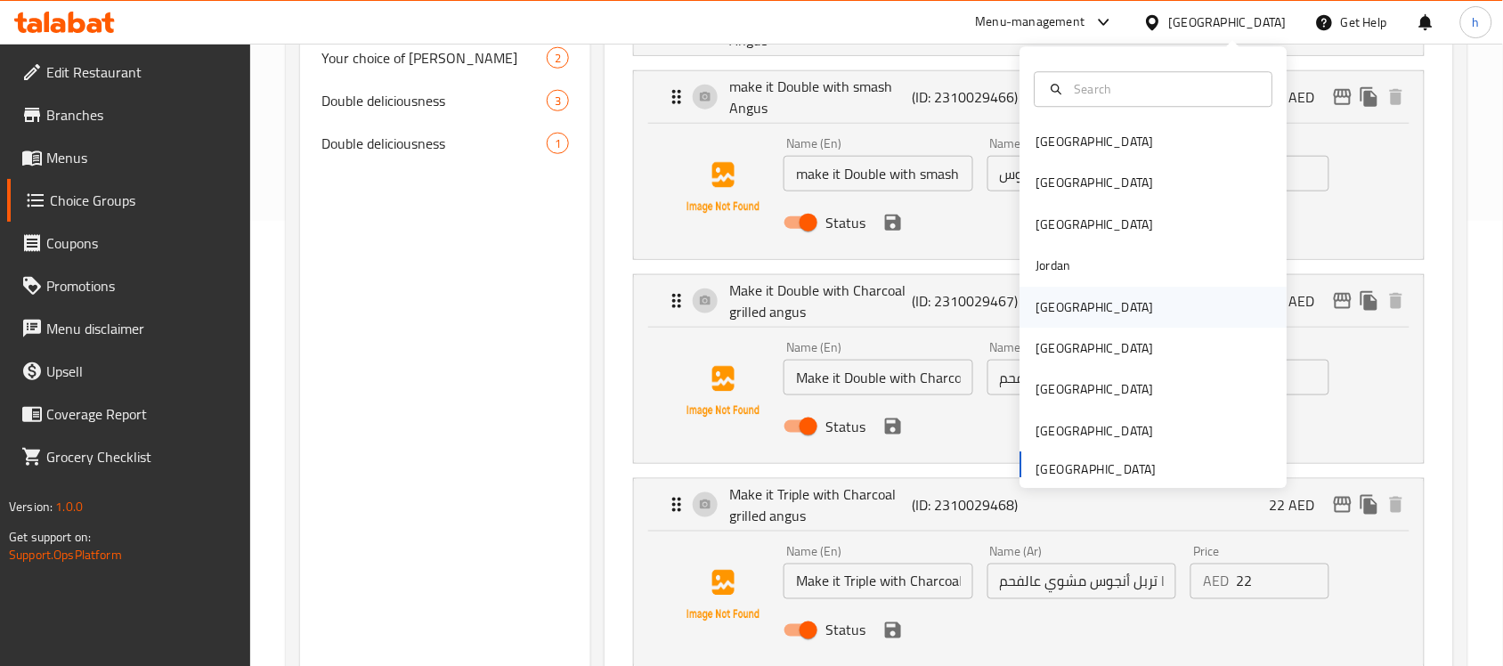
click at [1102, 304] on div "[GEOGRAPHIC_DATA]" at bounding box center [1153, 307] width 267 height 41
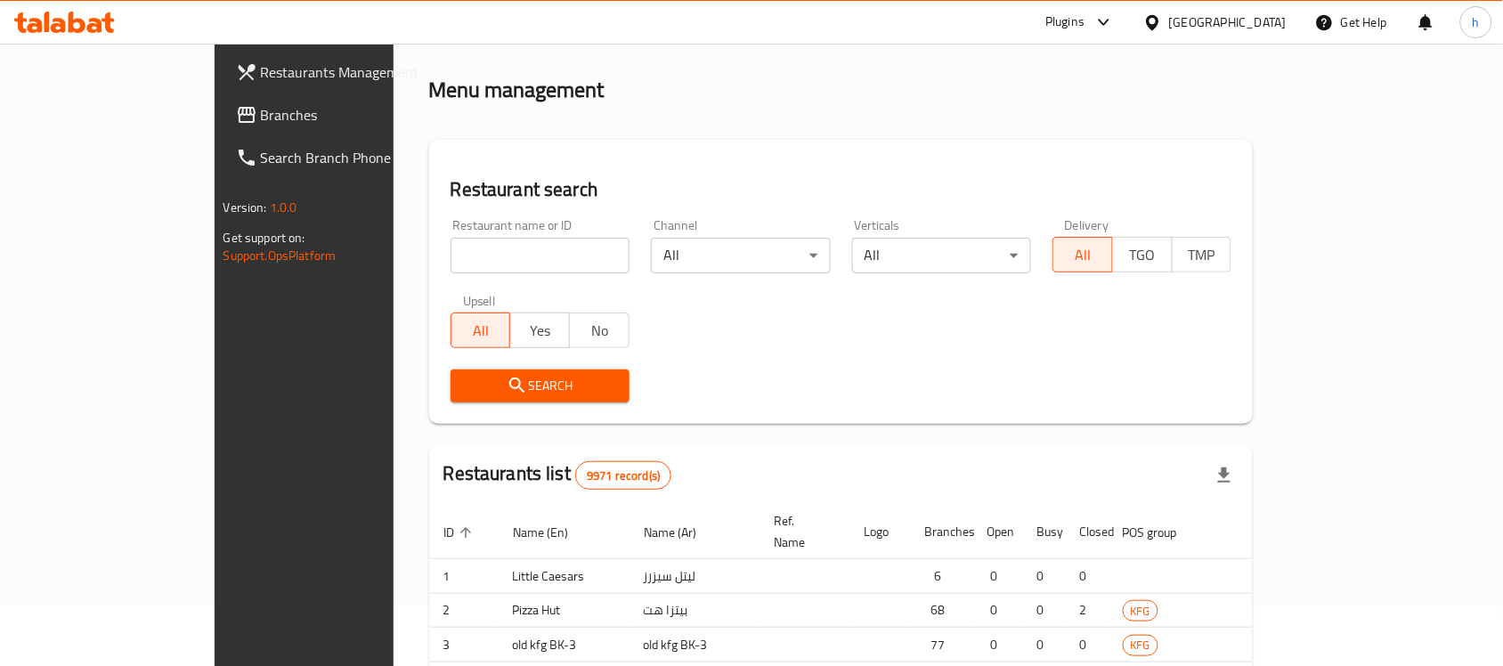
scroll to position [445, 0]
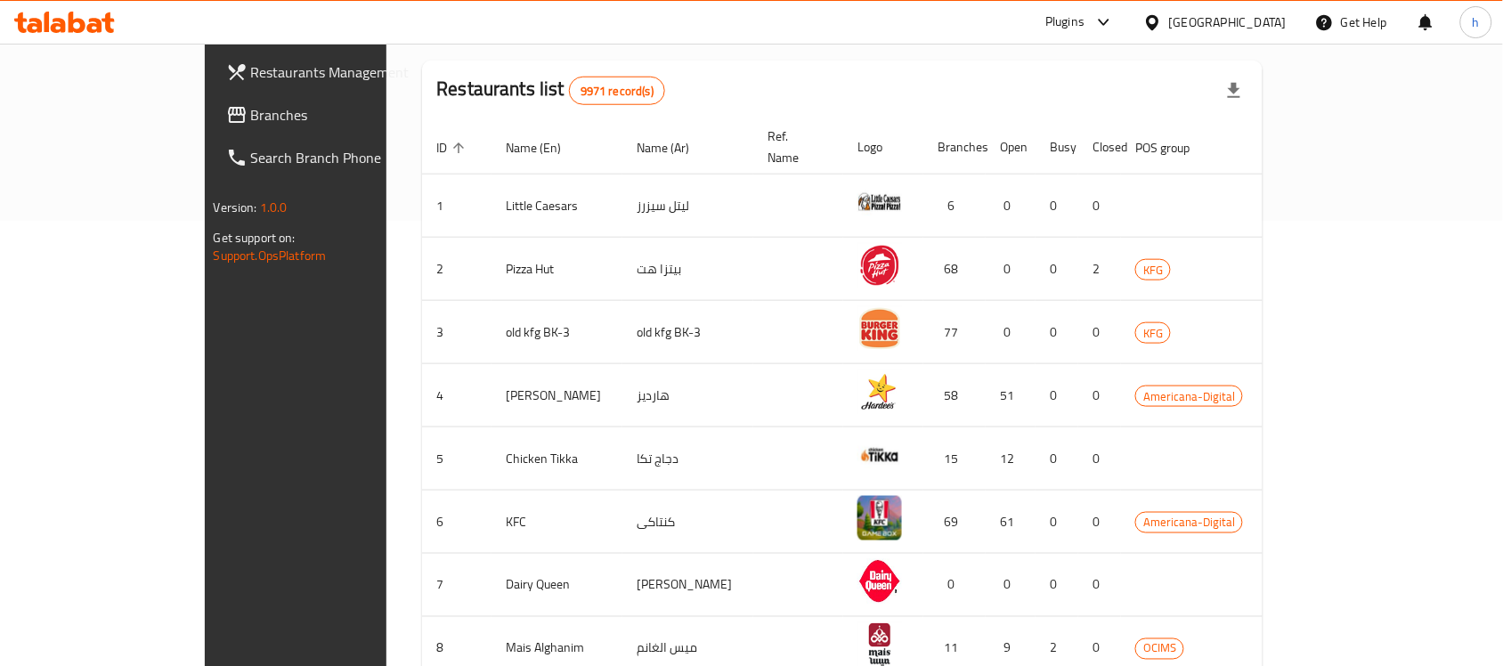
click at [251, 111] on span "Branches" at bounding box center [346, 114] width 191 height 21
